Goal: Task Accomplishment & Management: Complete application form

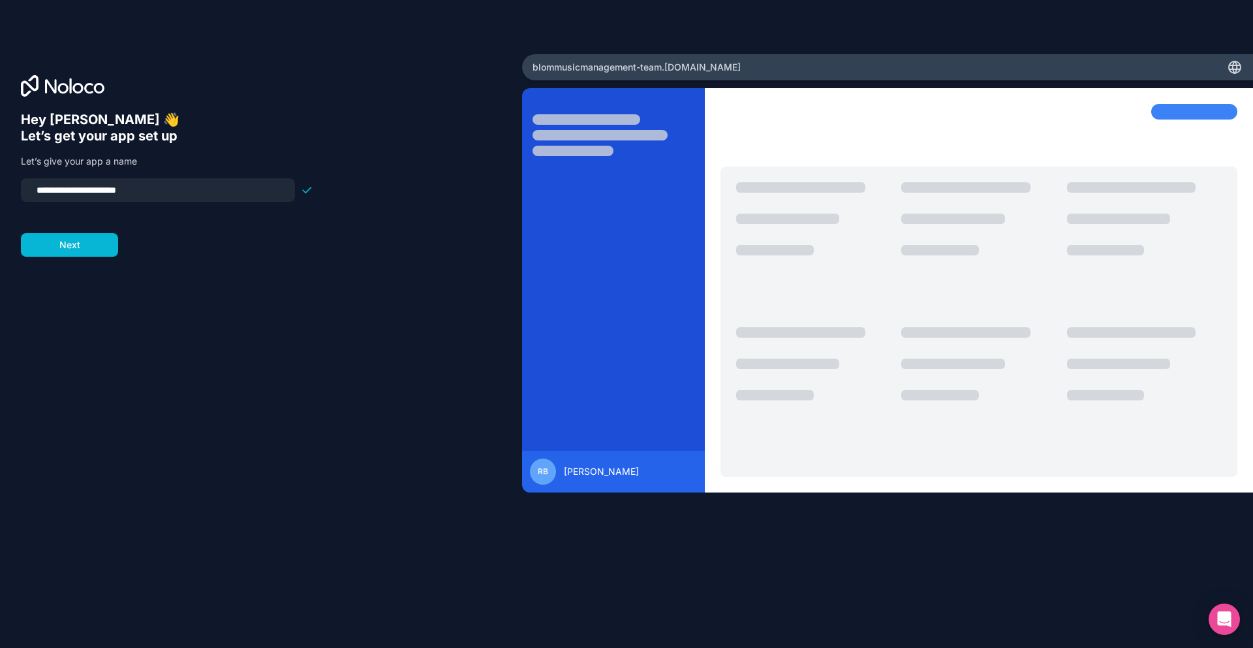
drag, startPoint x: 191, startPoint y: 191, endPoint x: 12, endPoint y: 168, distance: 180.2
click at [12, 168] on div "**********" at bounding box center [261, 324] width 522 height 540
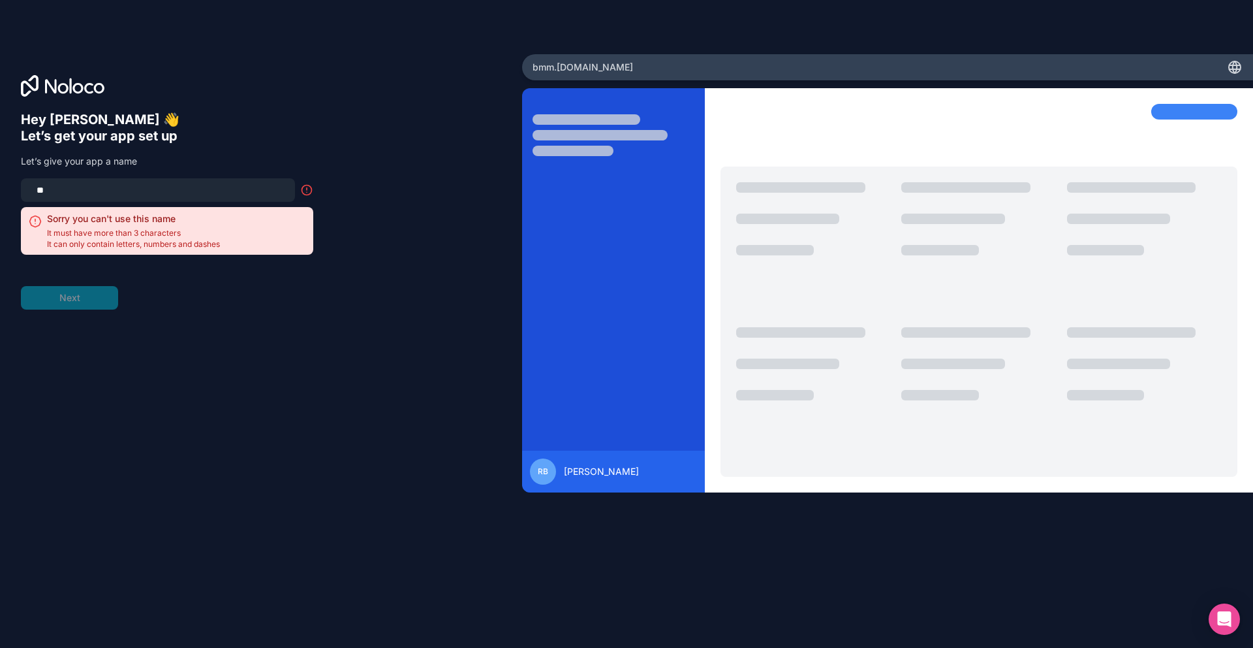
type input "*"
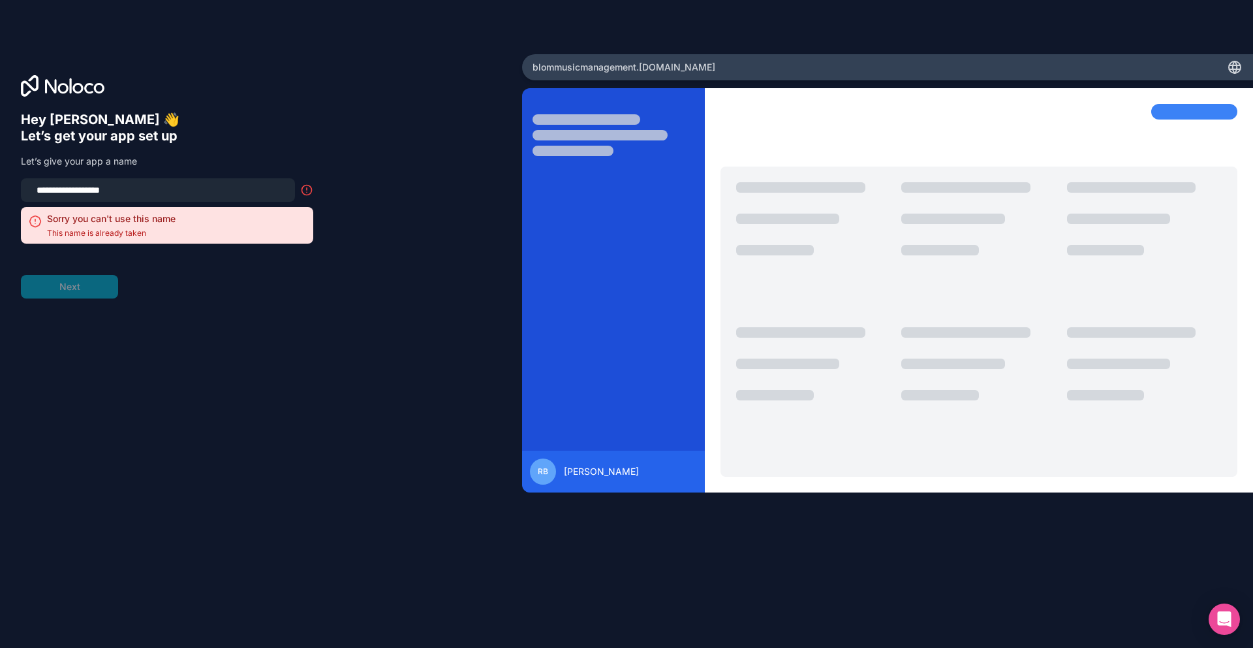
drag, startPoint x: 159, startPoint y: 190, endPoint x: -18, endPoint y: 191, distance: 176.9
click at [0, 191] on html "**********" at bounding box center [626, 324] width 1253 height 648
click at [227, 142] on h6 "Let’s get your app set up" at bounding box center [167, 136] width 292 height 16
drag, startPoint x: 176, startPoint y: 184, endPoint x: 43, endPoint y: 200, distance: 133.5
click at [35, 204] on div "**********" at bounding box center [167, 210] width 292 height 65
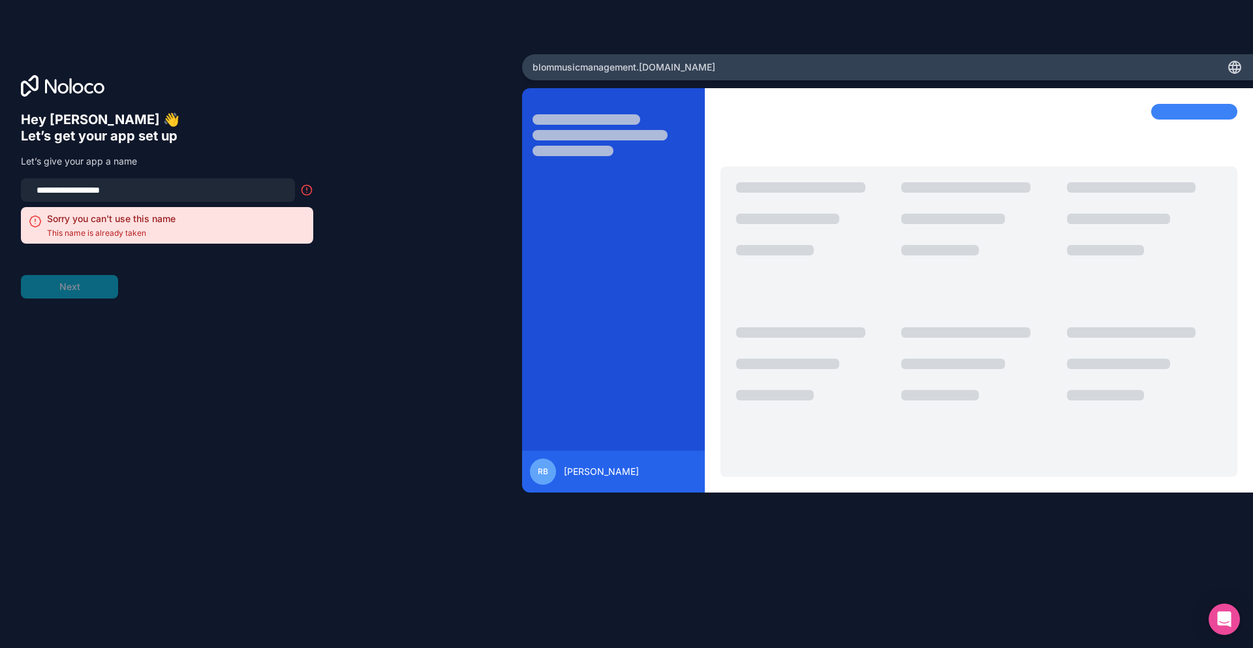
drag, startPoint x: 174, startPoint y: 187, endPoint x: -20, endPoint y: 176, distance: 194.9
click at [0, 176] on html "**********" at bounding box center [626, 324] width 1253 height 648
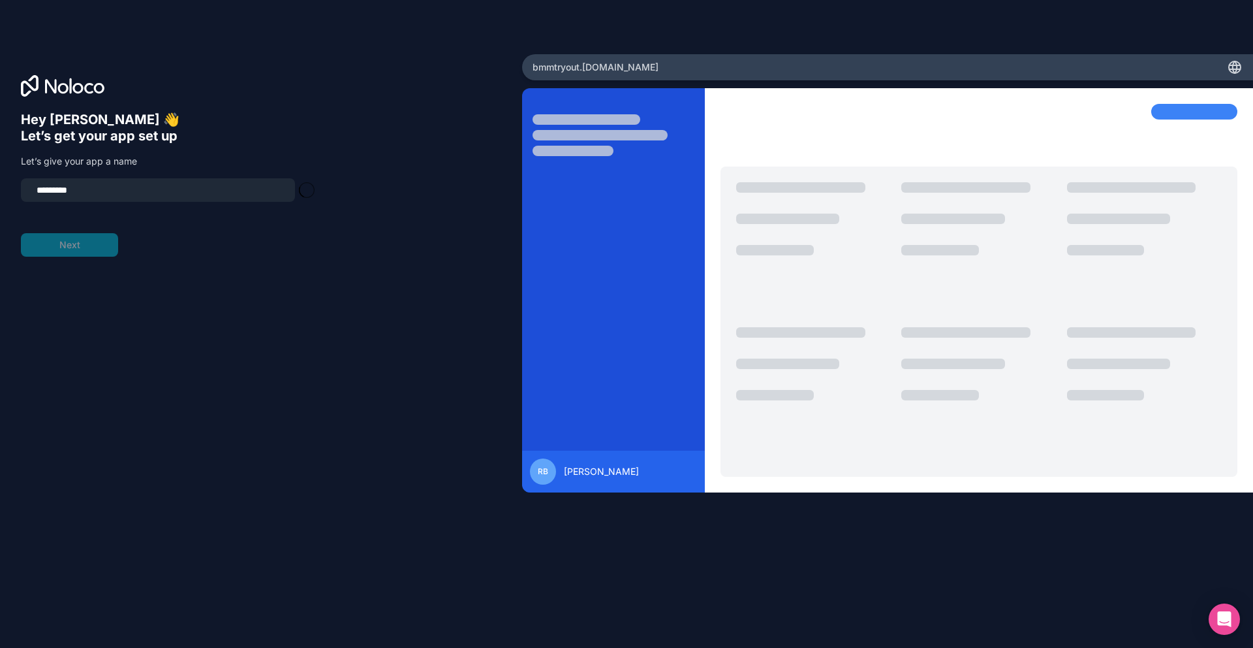
type input "*********"
click at [74, 247] on form "********* Next" at bounding box center [167, 217] width 292 height 78
click at [118, 183] on input "*********" at bounding box center [158, 190] width 259 height 18
click at [73, 242] on button "Next" at bounding box center [69, 245] width 97 height 24
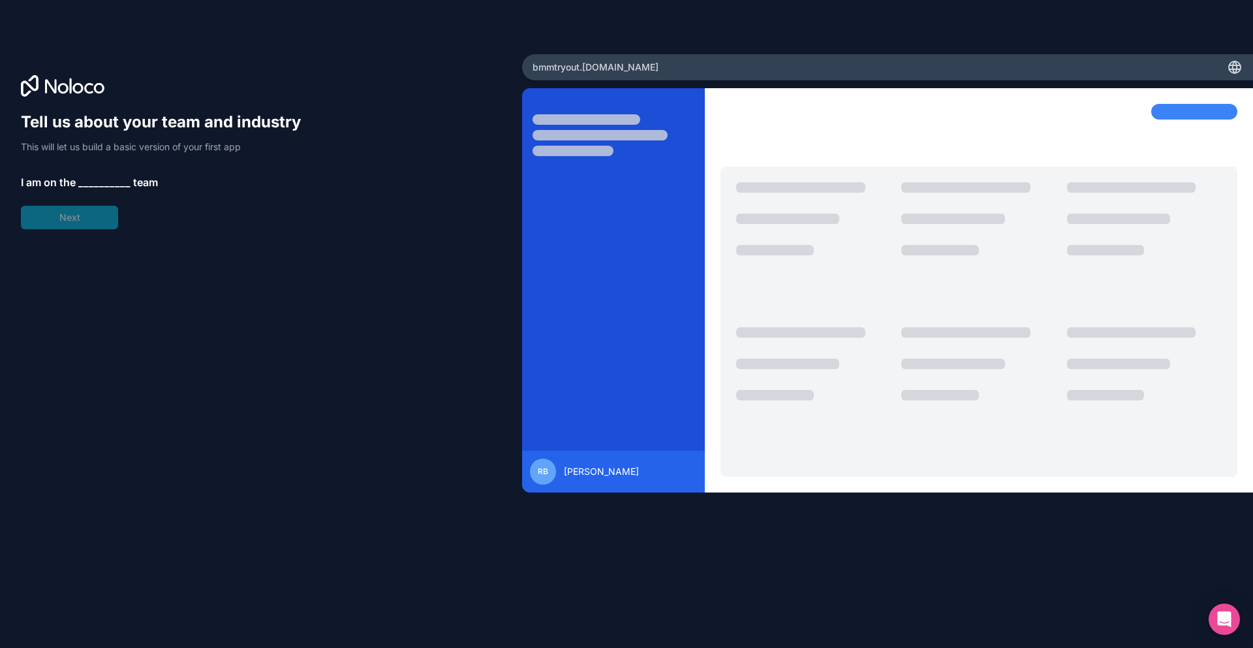
click at [89, 181] on span "__________" at bounding box center [104, 182] width 52 height 16
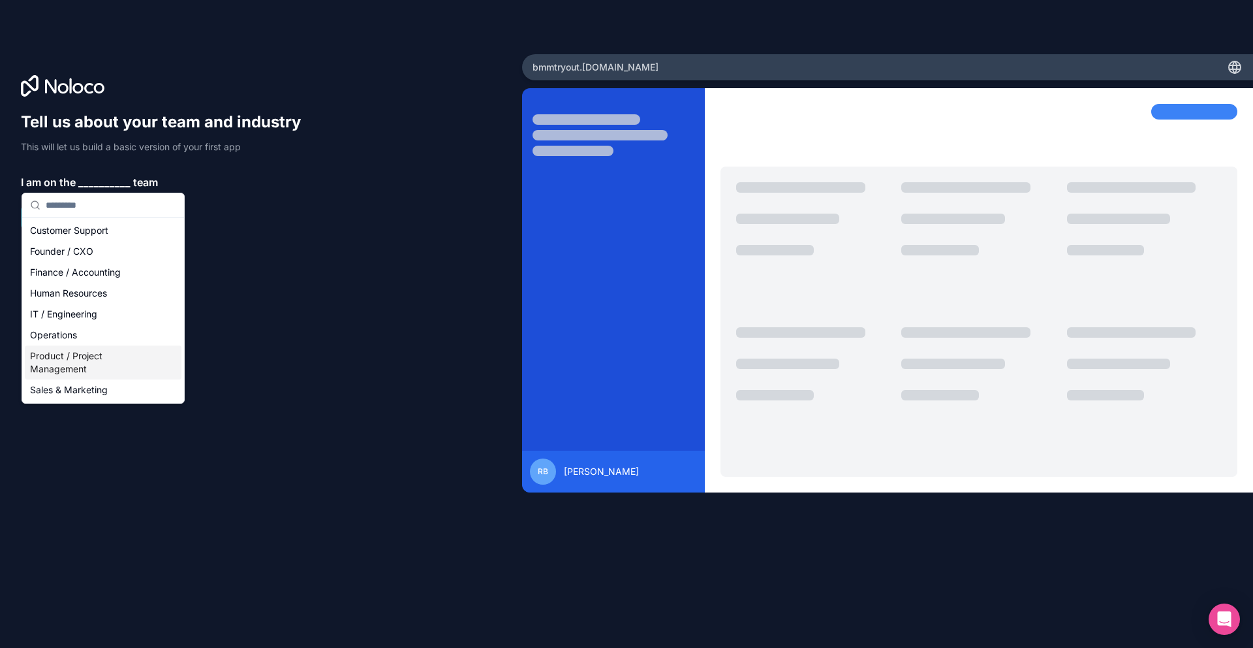
click at [81, 356] on div "Product / Project Management" at bounding box center [103, 362] width 157 height 34
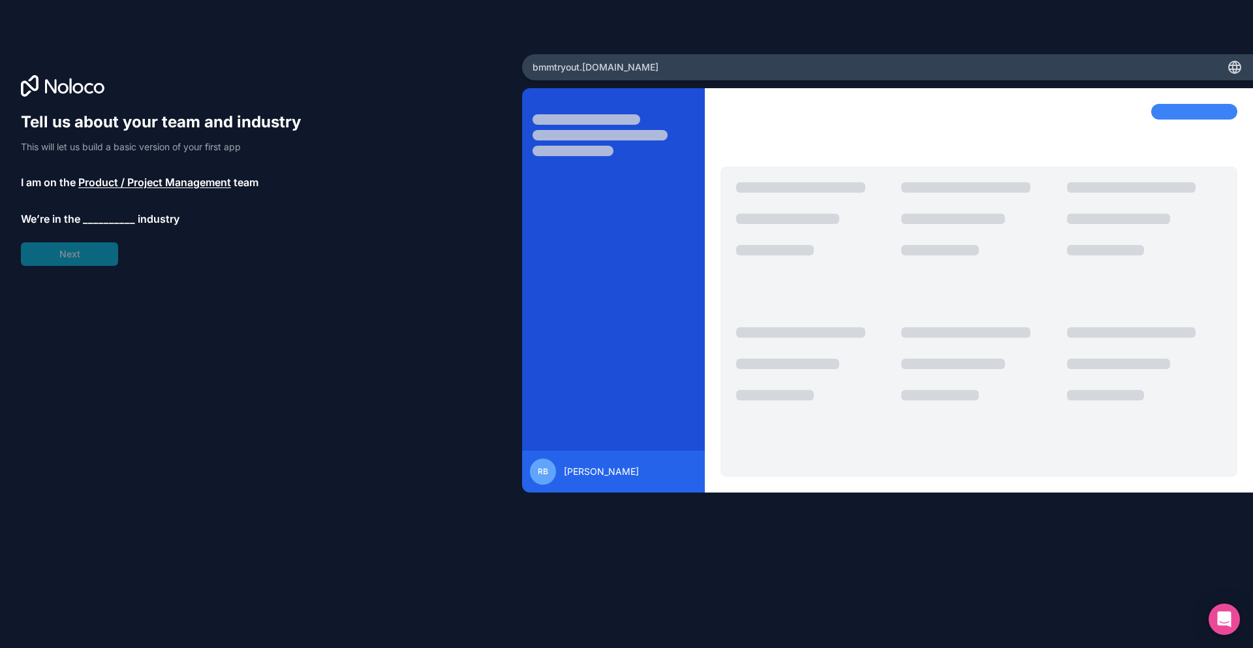
click at [116, 215] on span "__________" at bounding box center [109, 219] width 52 height 16
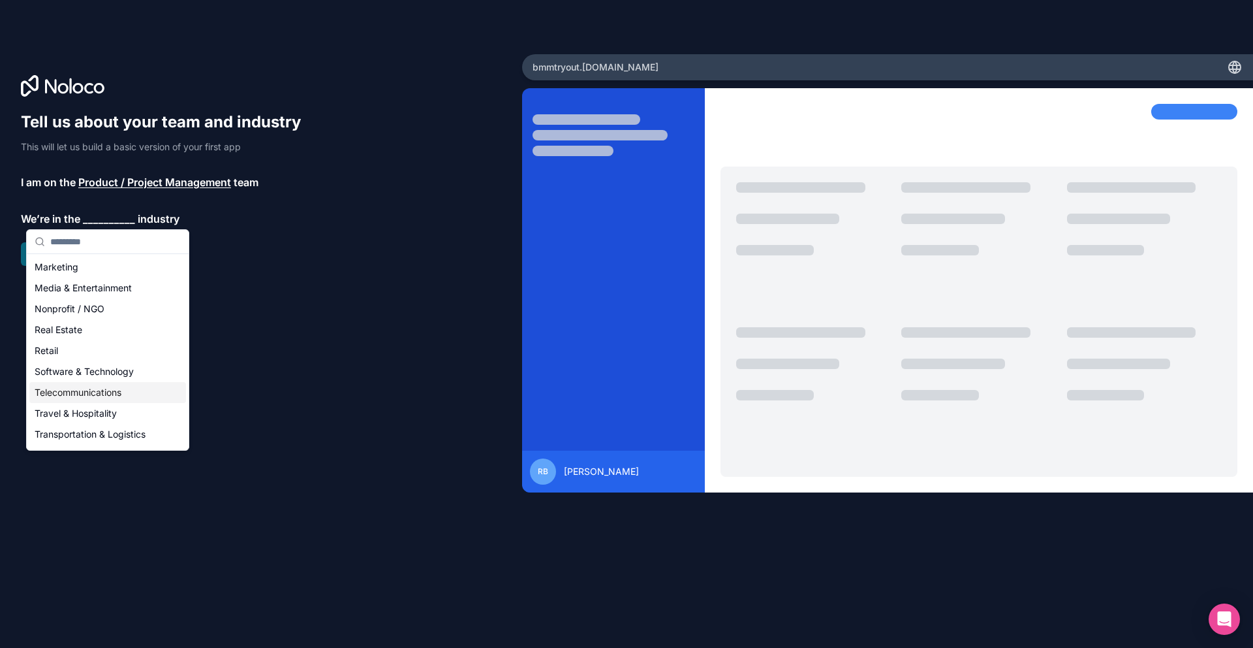
scroll to position [182, 0]
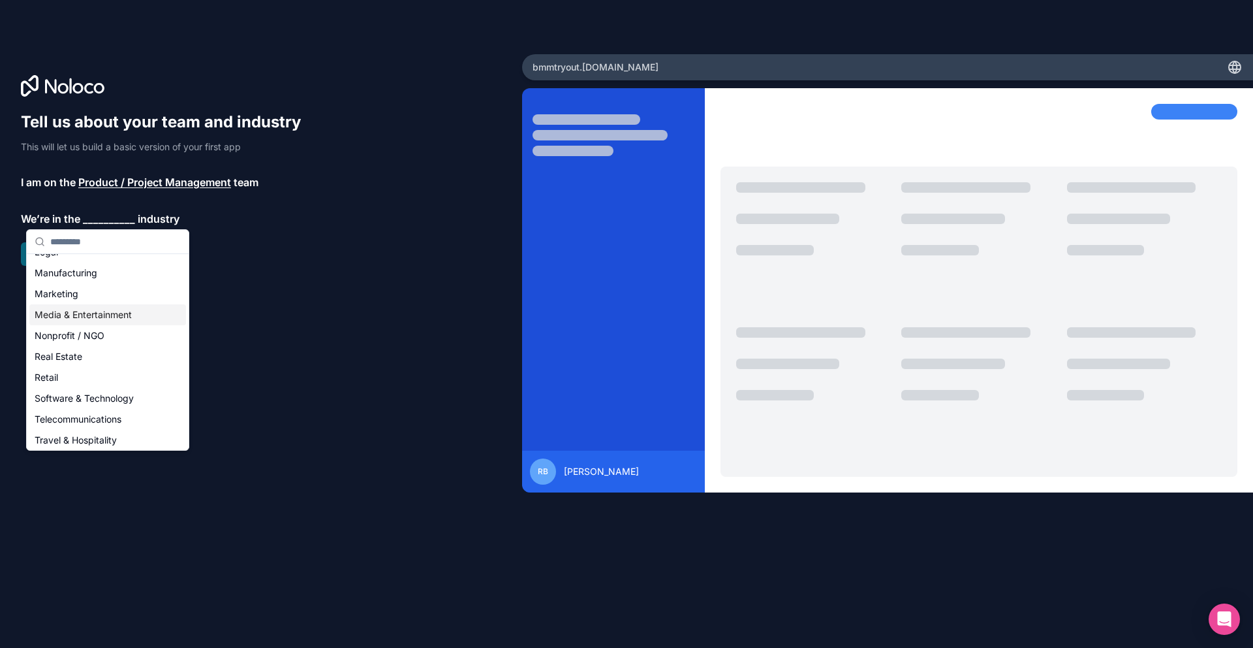
click at [91, 316] on div "Media & Entertainment" at bounding box center [107, 314] width 157 height 21
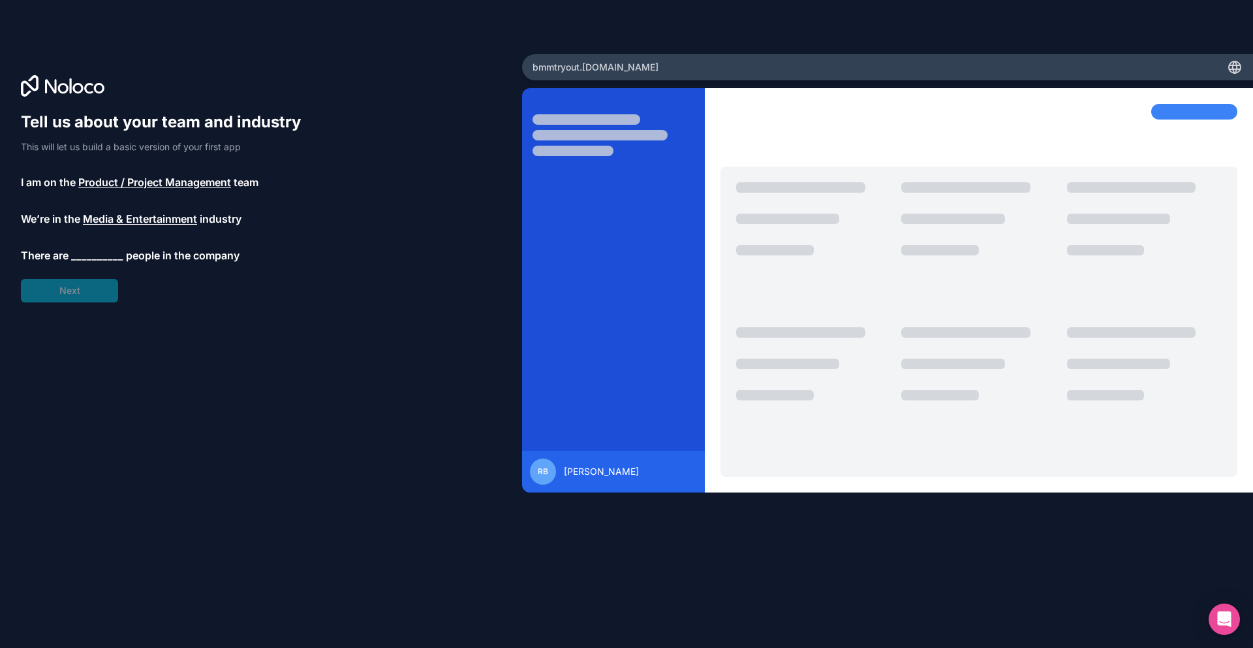
click at [87, 251] on span "__________" at bounding box center [97, 255] width 52 height 16
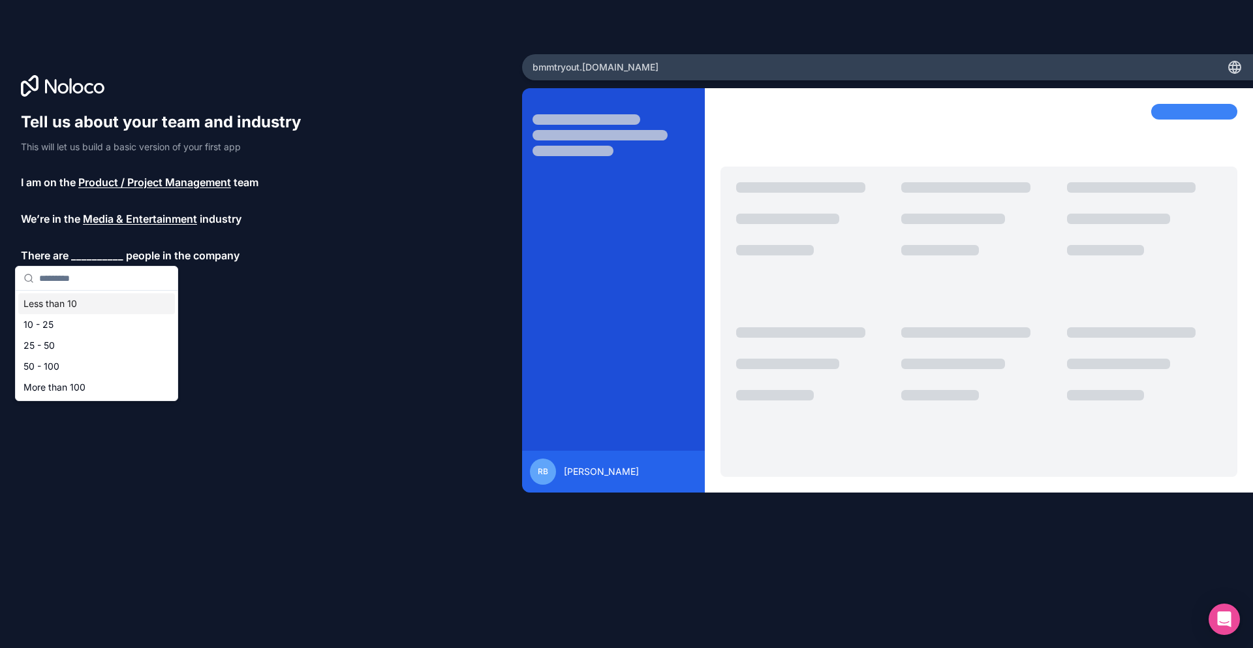
type input "*"
click at [76, 322] on div "10 - 25" at bounding box center [96, 324] width 157 height 21
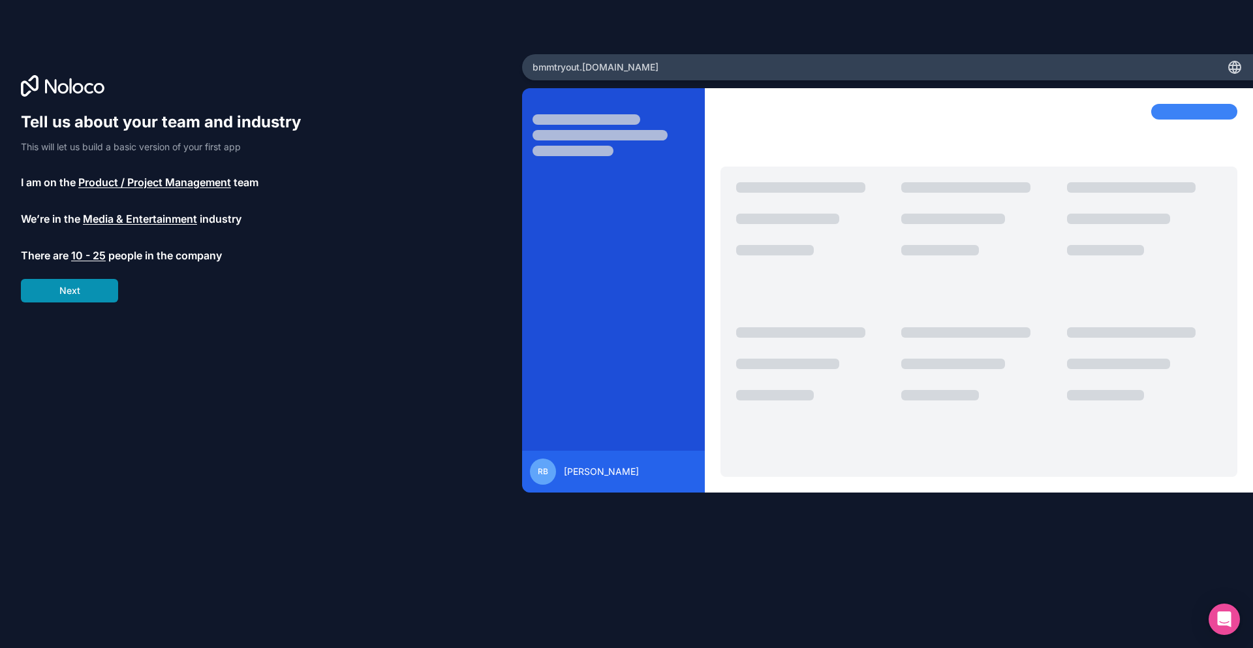
click at [72, 281] on button "Next" at bounding box center [69, 291] width 97 height 24
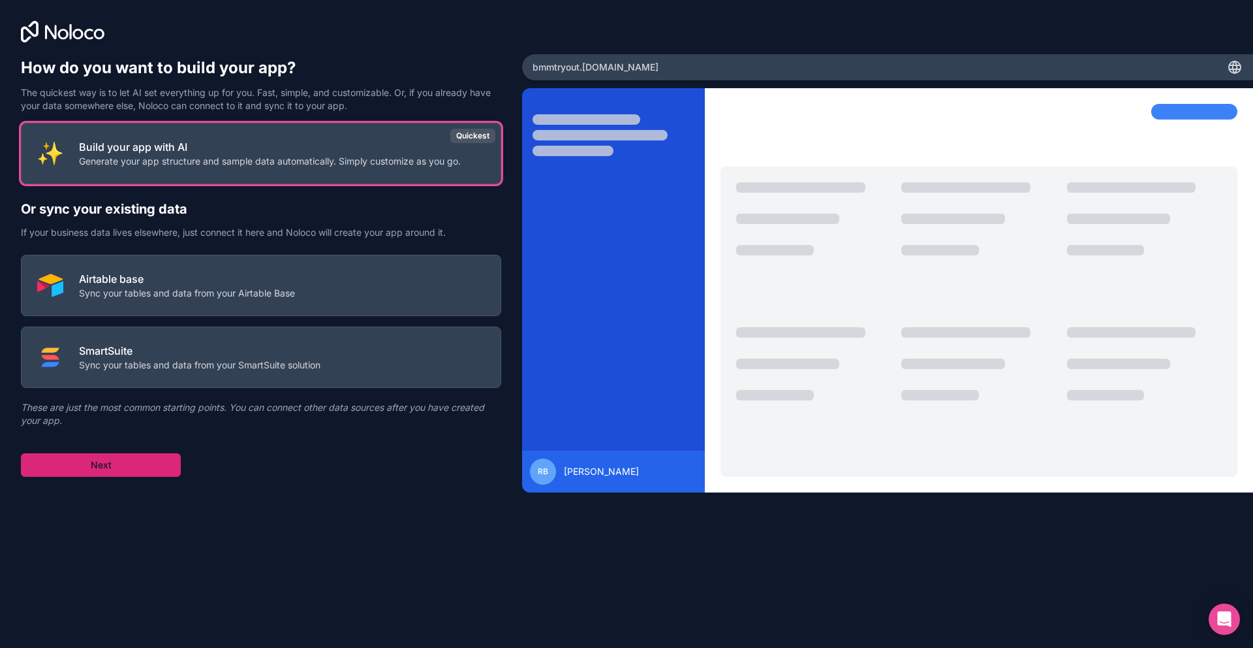
click at [103, 469] on button "Next" at bounding box center [101, 465] width 160 height 24
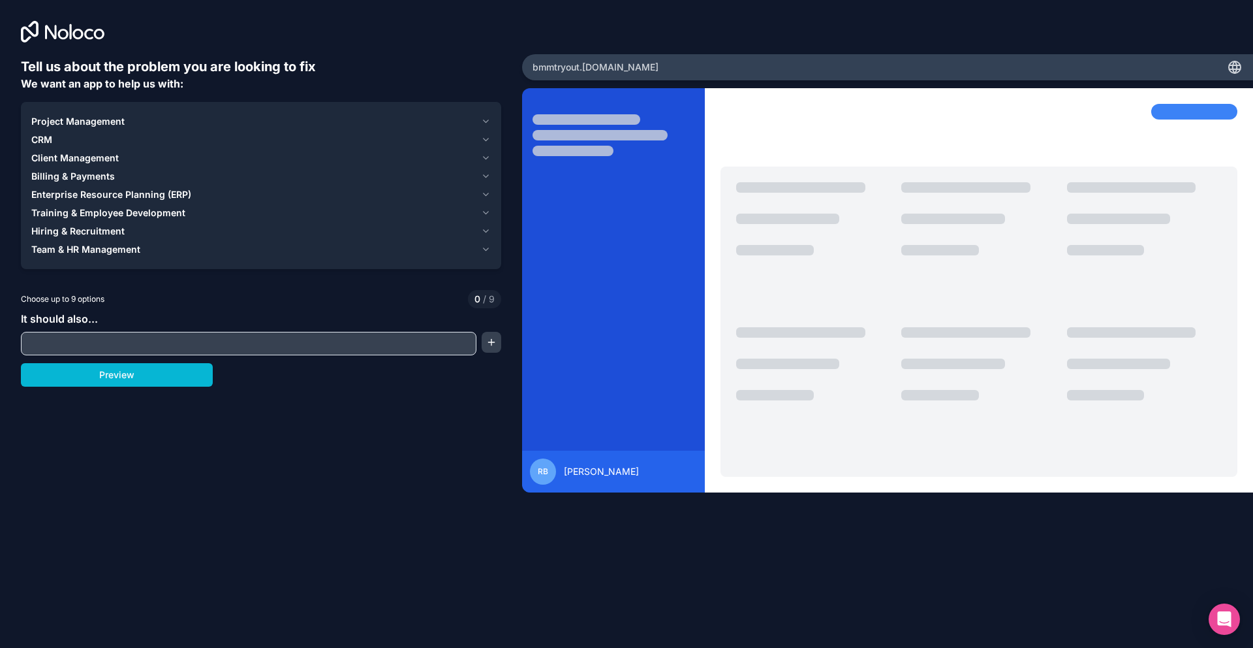
click at [125, 345] on input "text" at bounding box center [248, 343] width 449 height 18
click at [486, 195] on icon "button" at bounding box center [486, 194] width 10 height 10
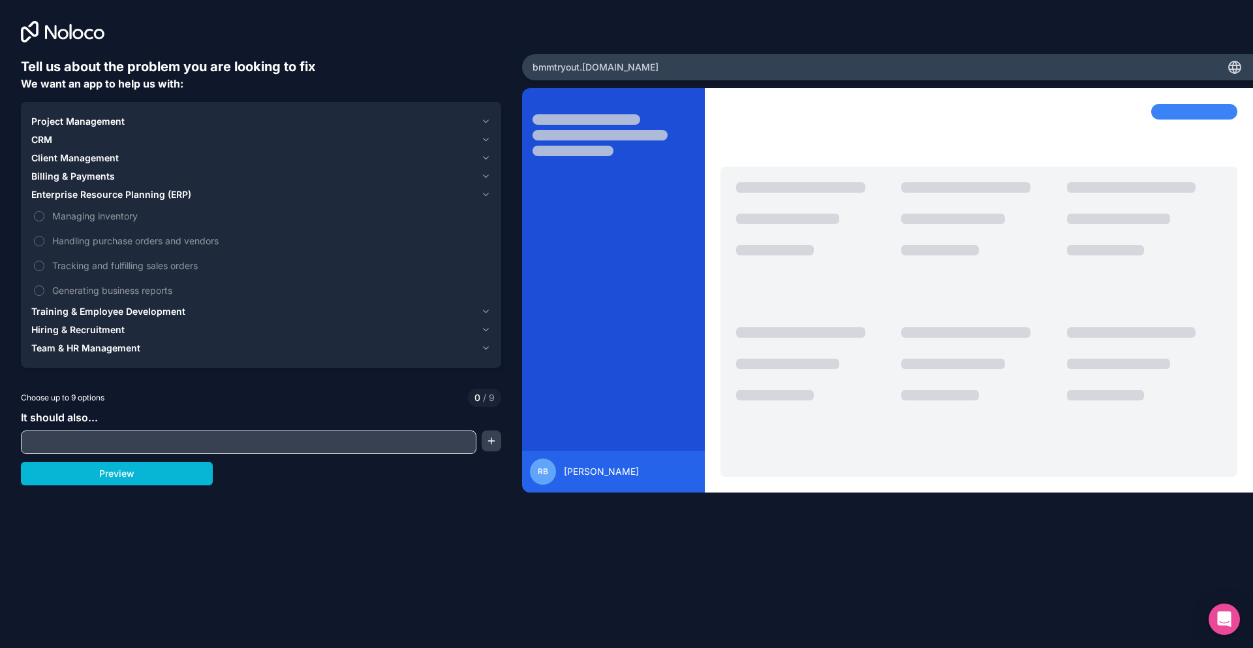
click at [486, 195] on icon "button" at bounding box center [486, 194] width 10 height 10
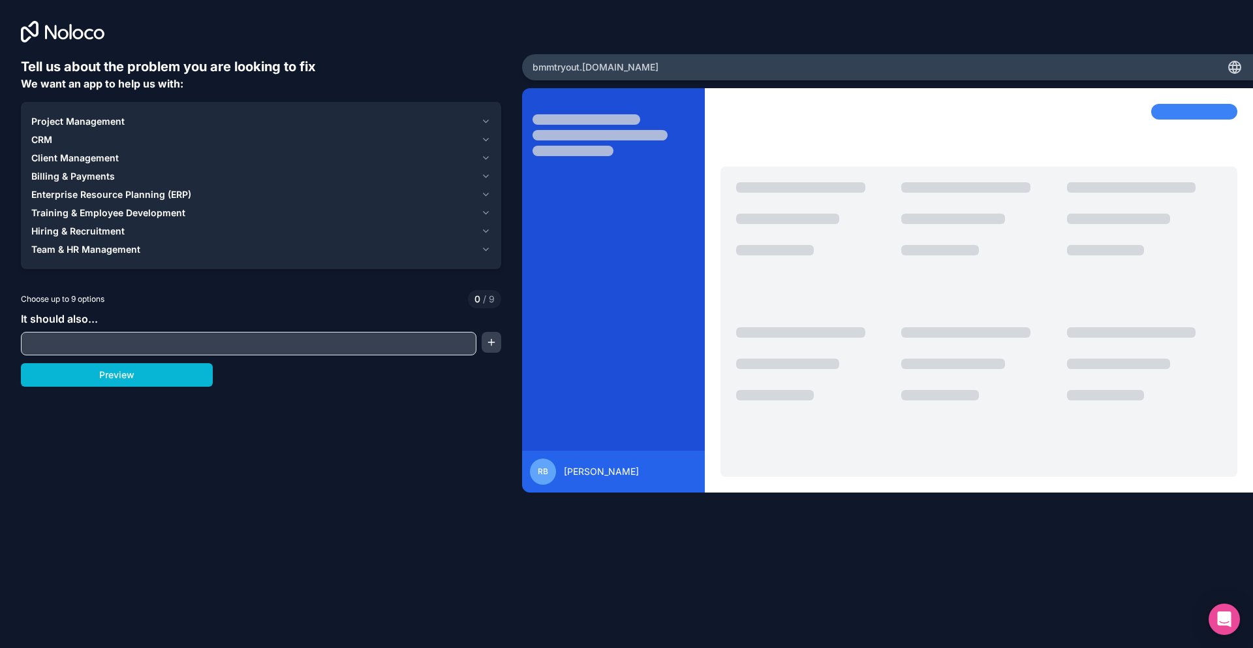
click at [486, 139] on icon "button" at bounding box center [486, 139] width 10 height 10
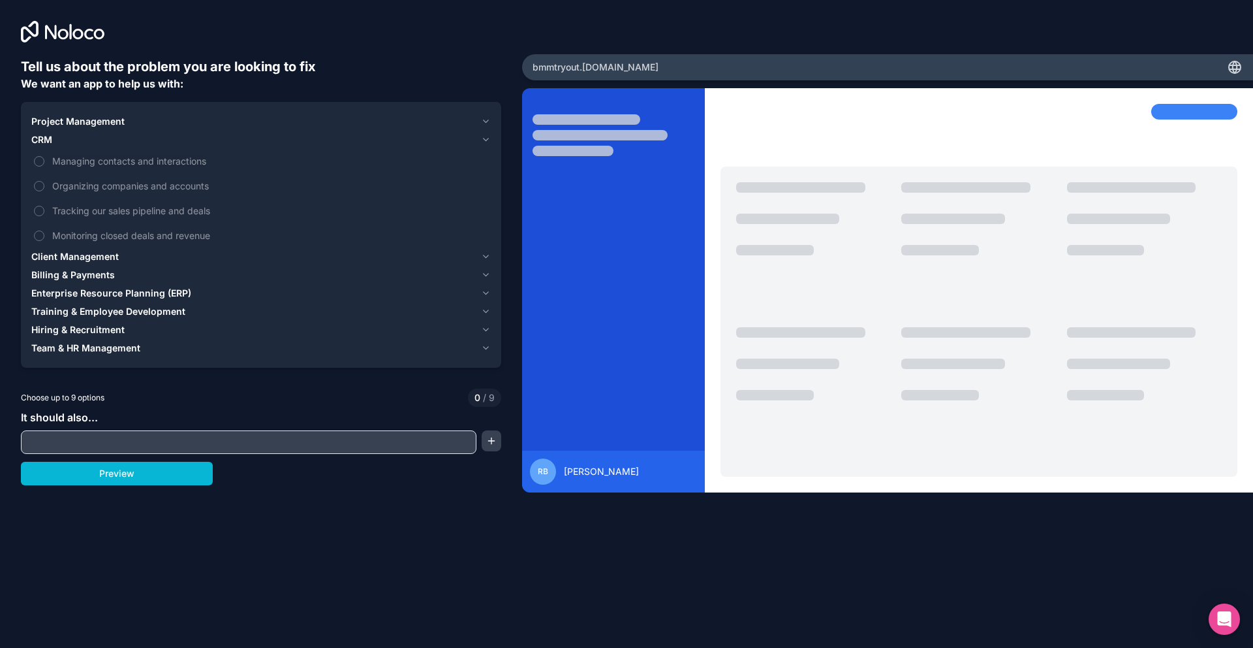
click at [486, 114] on button "Project Management" at bounding box center [261, 121] width 460 height 18
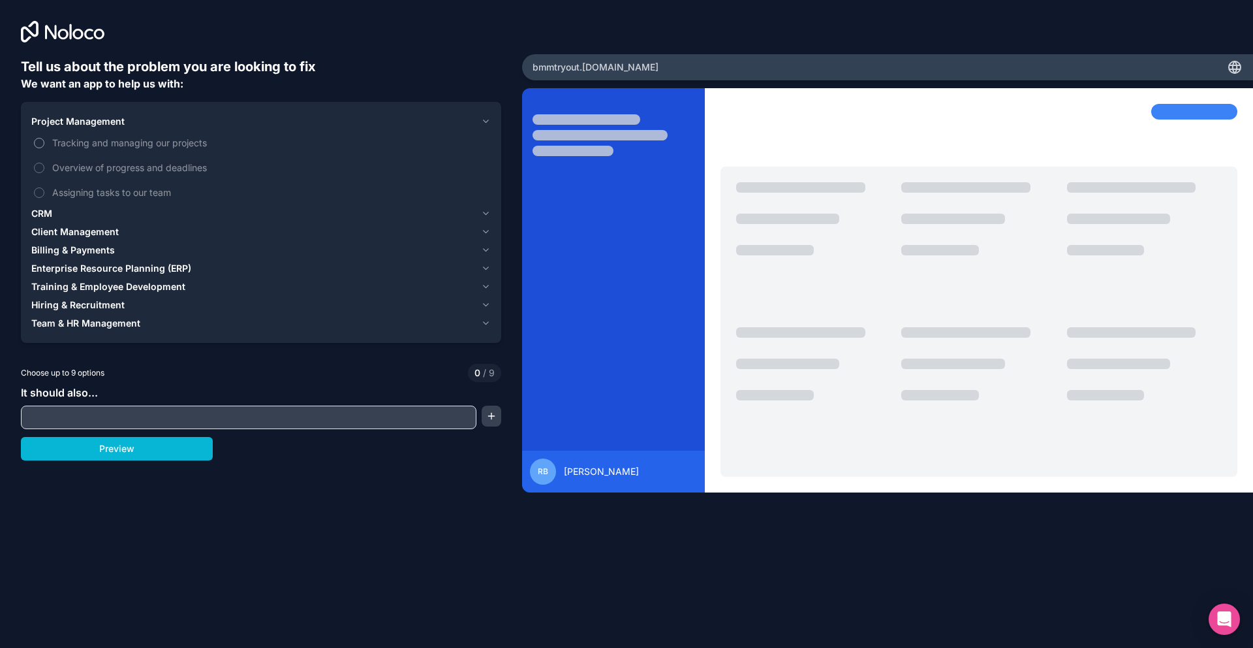
click at [93, 142] on span "Tracking and managing our projects" at bounding box center [270, 143] width 436 height 14
click at [44, 142] on button "Tracking and managing our projects" at bounding box center [39, 143] width 10 height 10
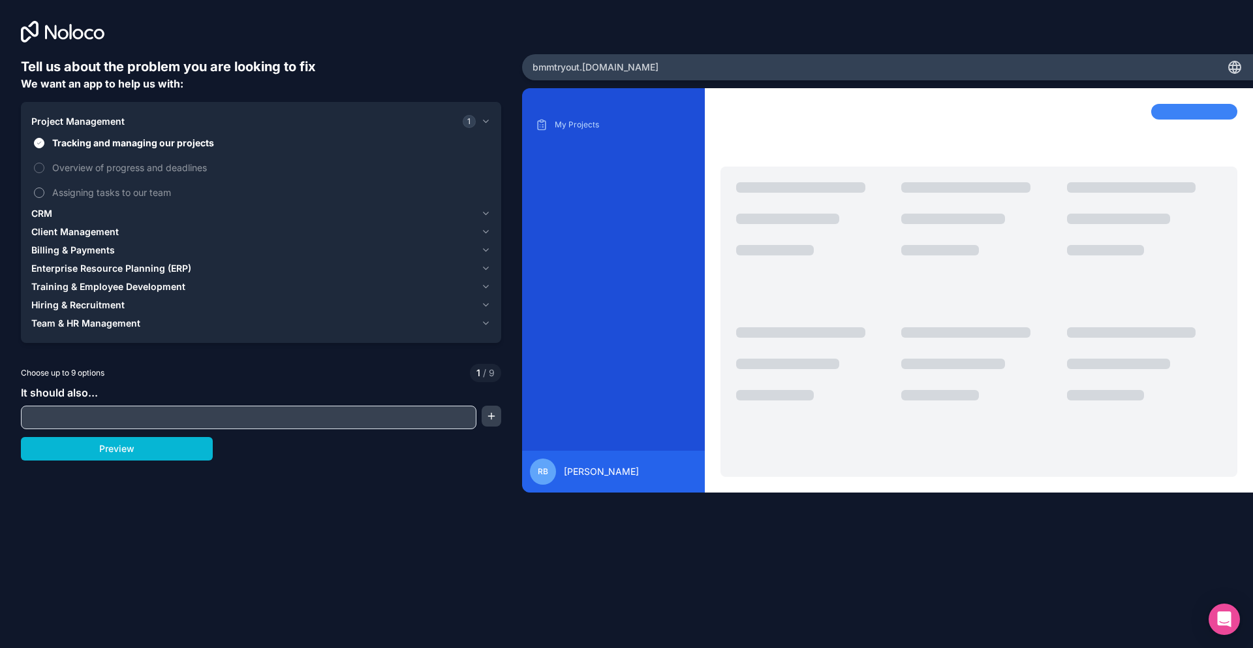
click at [138, 195] on span "Assigning tasks to our team" at bounding box center [270, 192] width 436 height 14
click at [44, 195] on button "Assigning tasks to our team" at bounding box center [39, 192] width 10 height 10
click at [131, 452] on button "Preview" at bounding box center [117, 449] width 192 height 24
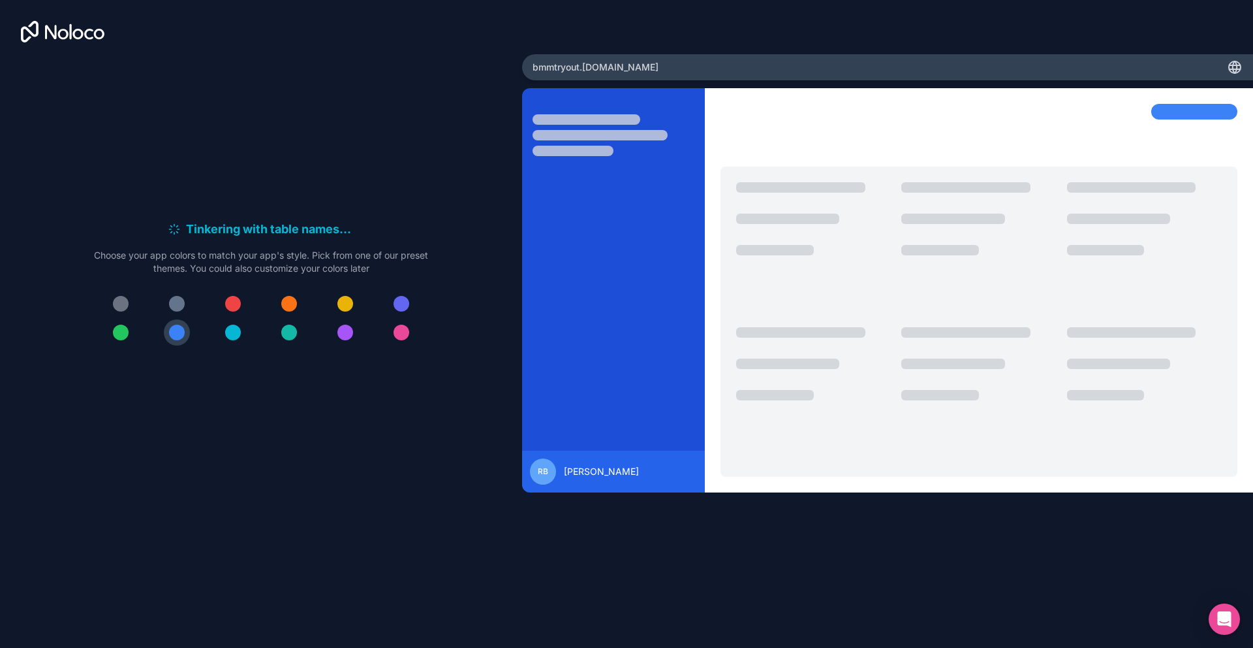
click at [405, 302] on div at bounding box center [402, 304] width 16 height 16
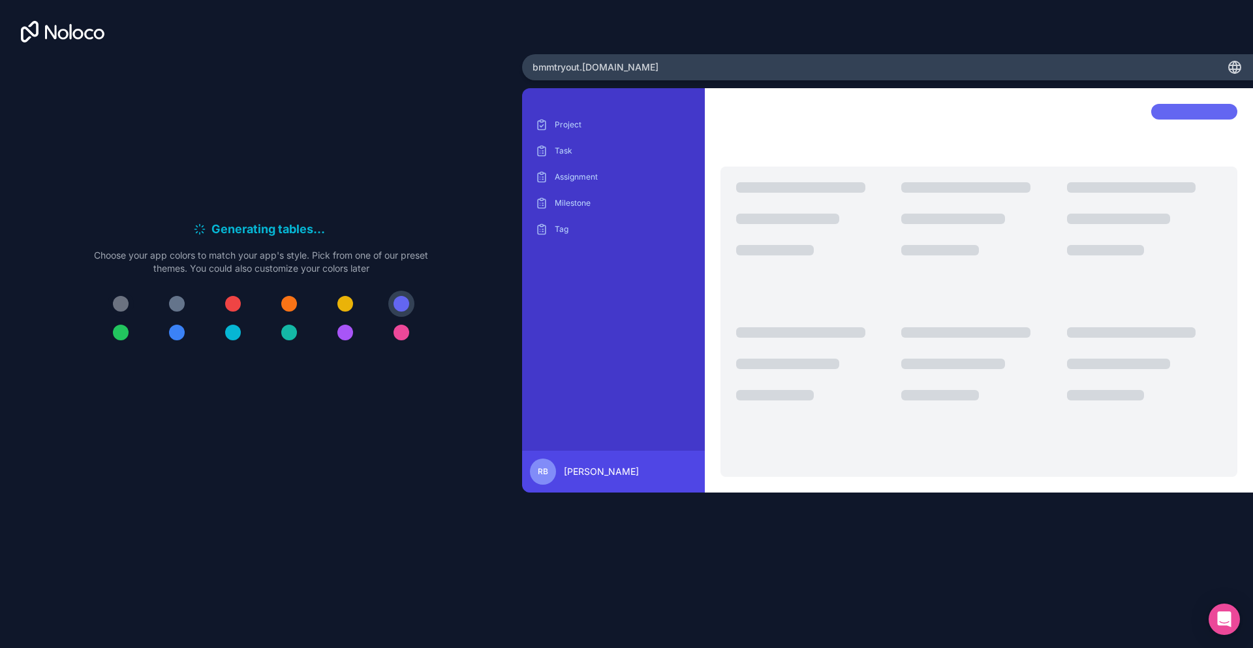
click at [118, 304] on div at bounding box center [121, 304] width 16 height 16
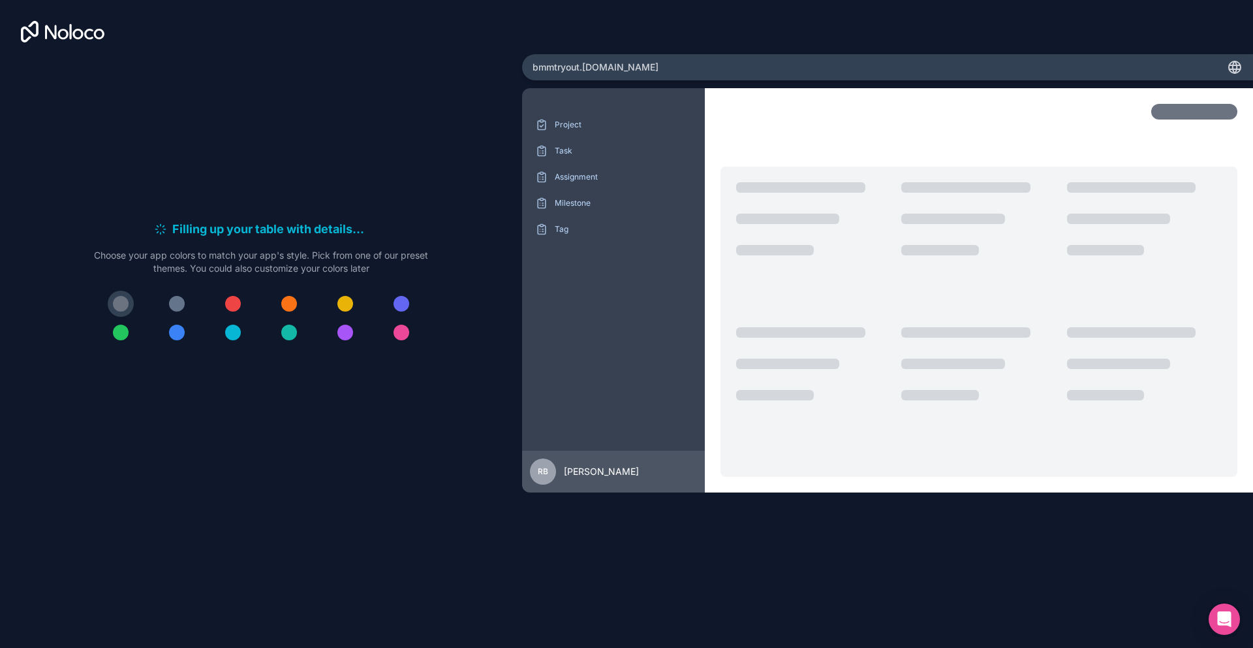
click at [177, 304] on div at bounding box center [177, 304] width 16 height 16
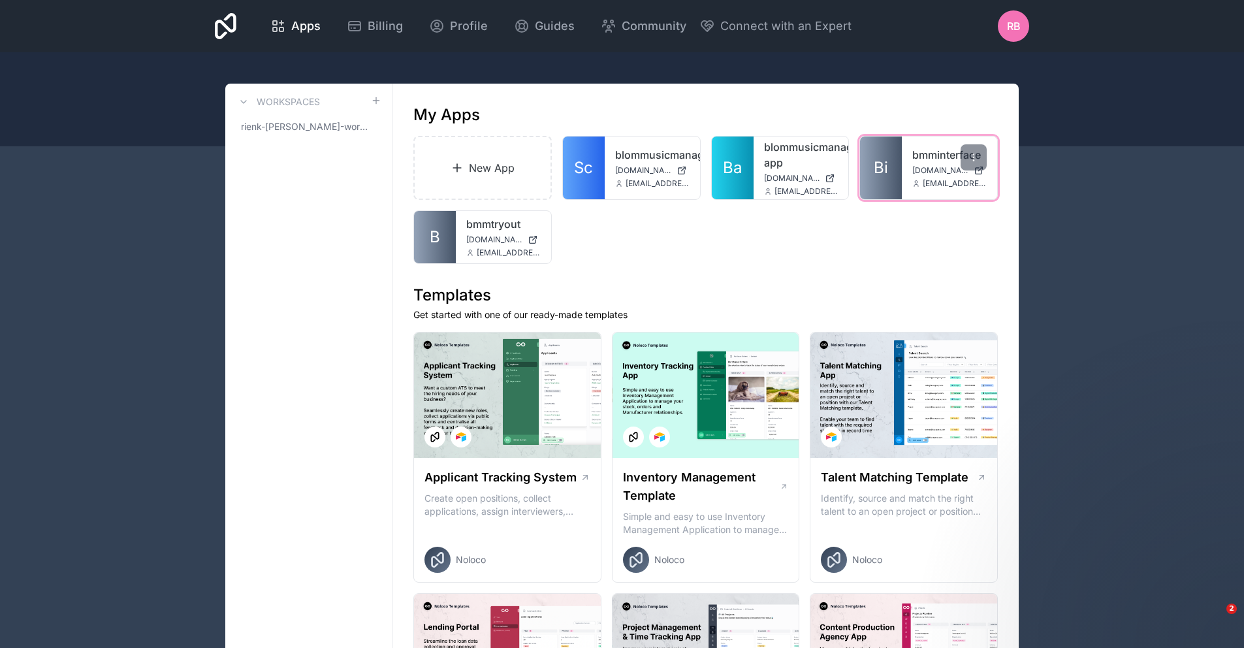
click at [948, 165] on div "bmminterface [DOMAIN_NAME] [EMAIL_ADDRESS][DOMAIN_NAME]" at bounding box center [949, 167] width 95 height 63
click at [947, 161] on link "bmminterface" at bounding box center [949, 155] width 74 height 16
